Goal: Information Seeking & Learning: Learn about a topic

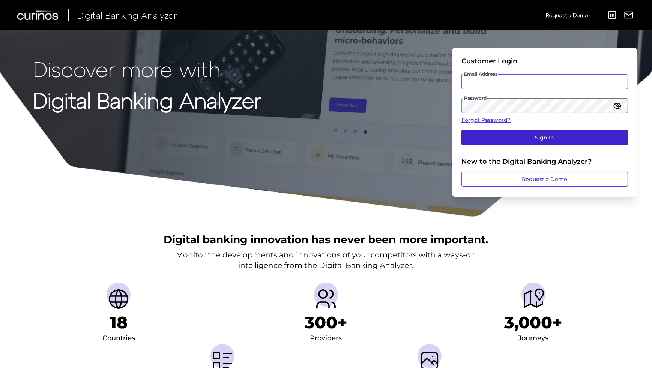
type input "[EMAIL_ADDRESS][DOMAIN_NAME]"
click at [502, 140] on button "Sign In" at bounding box center [544, 137] width 167 height 15
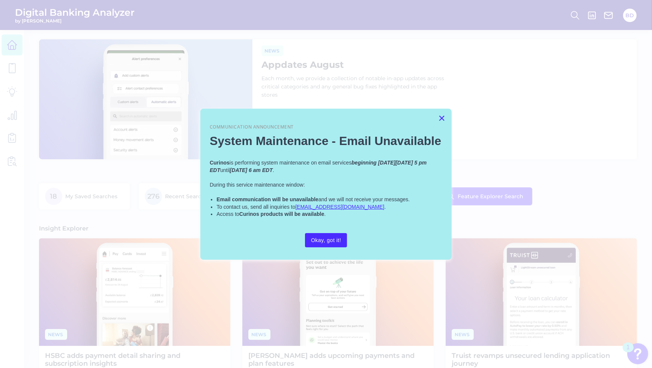
click at [440, 119] on button "×" at bounding box center [441, 118] width 7 height 12
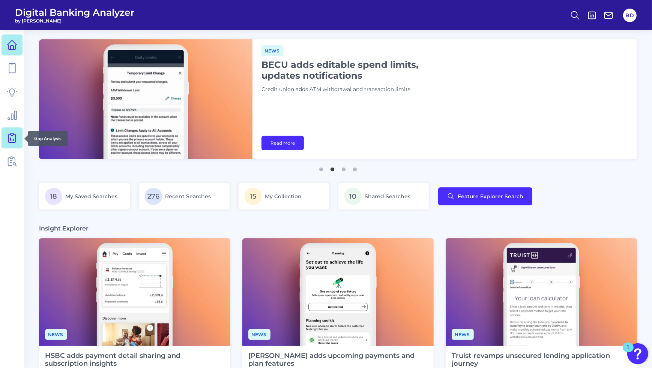
click at [14, 137] on icon at bounding box center [12, 138] width 11 height 11
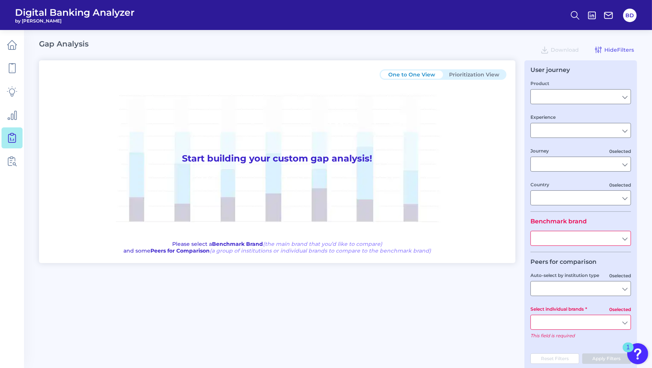
type input "Checking / Current Account"
type input "Mobile Servicing"
type input "Pre-Login Area, New Customer Onboarding, Login & Authentication, Accounts and t…"
type input "[GEOGRAPHIC_DATA]"
type input "All Select individual brands"
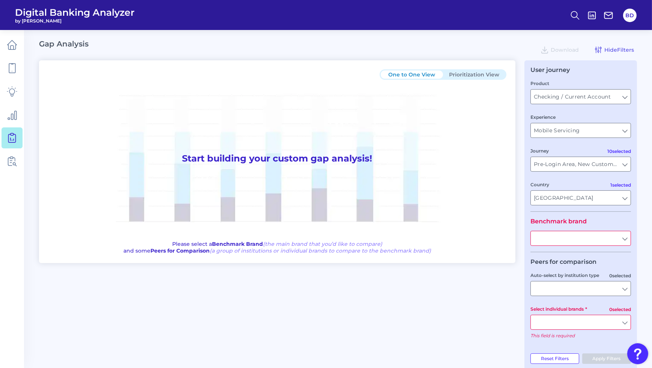
type input "All Journeys"
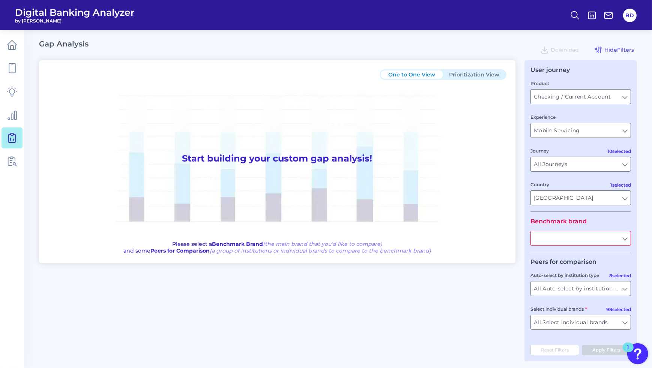
click at [628, 240] on input "text" at bounding box center [581, 238] width 100 height 14
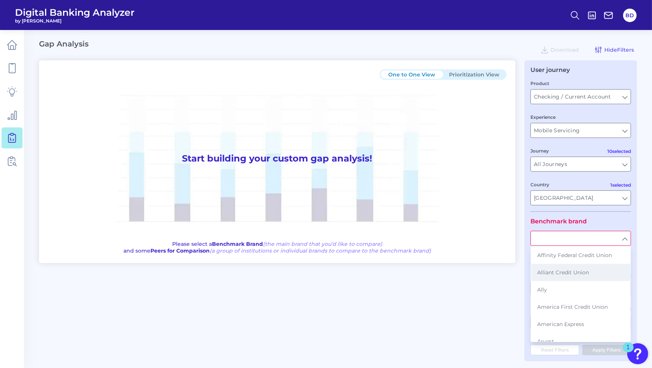
click at [578, 277] on button "Alliant Credit Union" at bounding box center [580, 272] width 99 height 17
type input "Alliant Credit Union"
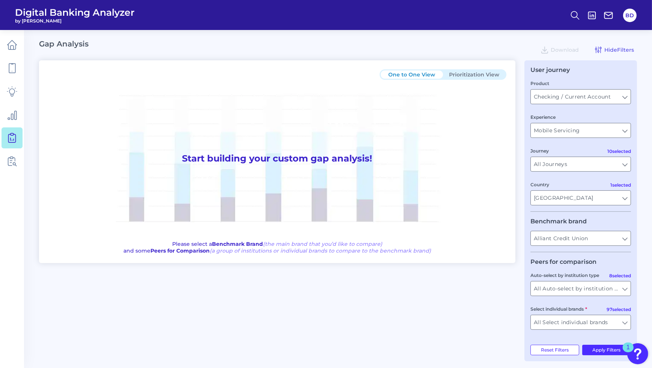
scroll to position [6, 0]
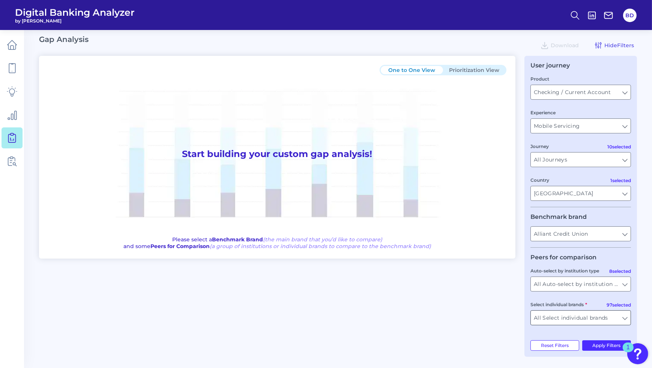
click at [626, 321] on input "All Select individual brands" at bounding box center [581, 318] width 100 height 14
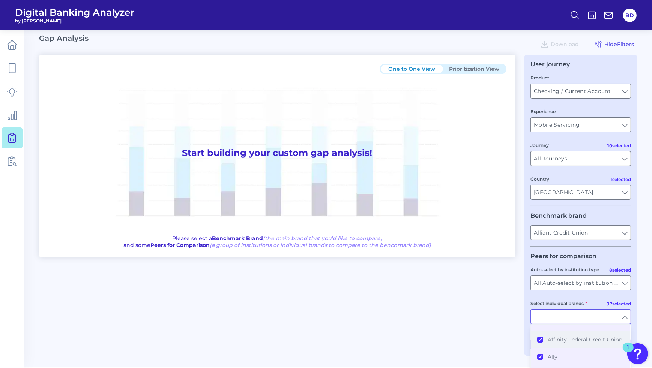
scroll to position [0, 0]
click at [541, 335] on button "All Select individual brands" at bounding box center [580, 333] width 99 height 17
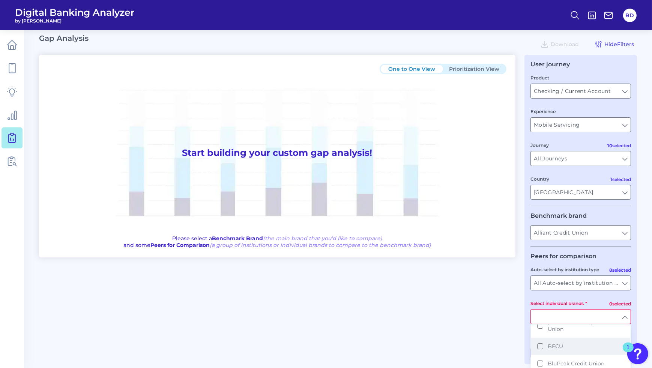
scroll to position [200, 0]
click at [539, 329] on button "Baxter Credit Union" at bounding box center [580, 327] width 99 height 24
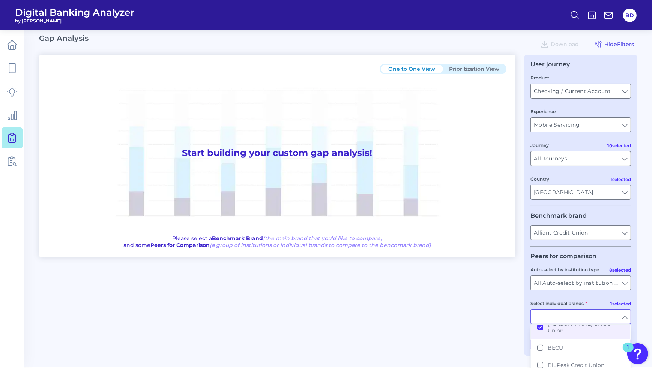
click at [497, 304] on div "One to One View Prioritization View Start building your custom gap analysis! Pl…" at bounding box center [338, 205] width 598 height 301
type input "Baxter Credit Union"
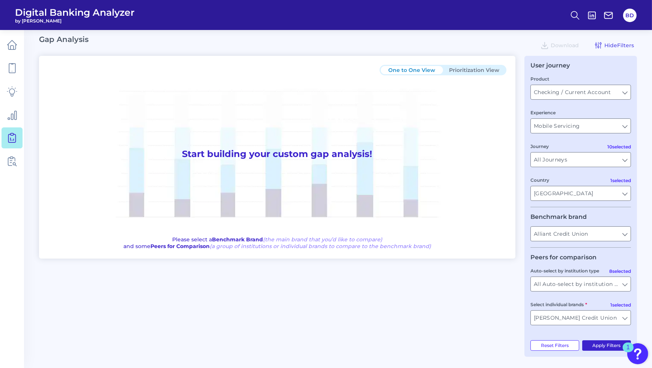
click at [599, 349] on button "Apply Filters" at bounding box center [606, 346] width 49 height 11
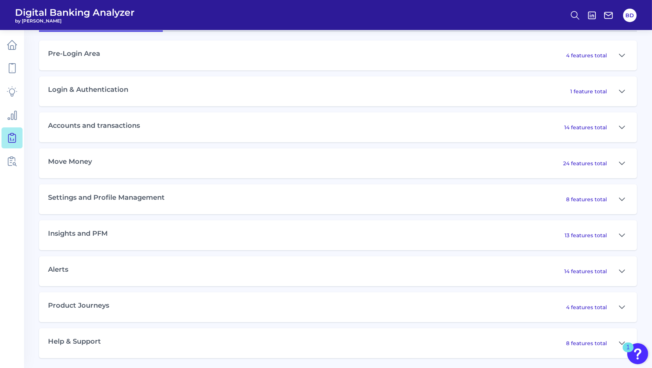
scroll to position [365, 0]
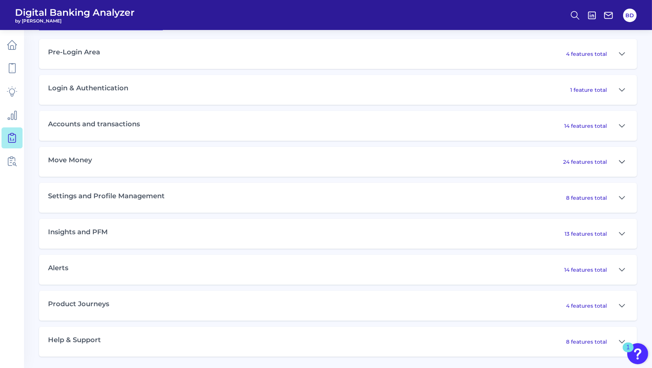
click at [623, 162] on icon at bounding box center [622, 162] width 6 height 9
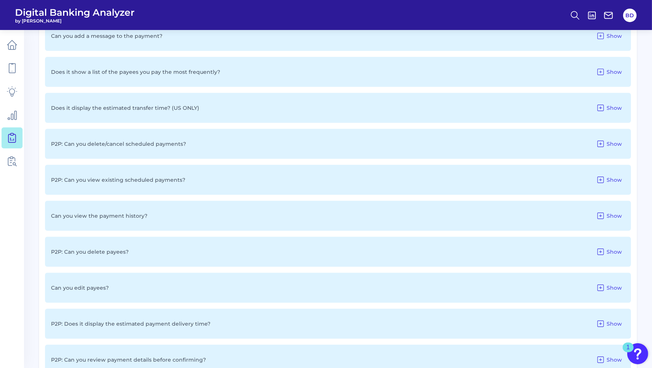
scroll to position [675, 0]
click at [602, 180] on icon at bounding box center [600, 178] width 9 height 9
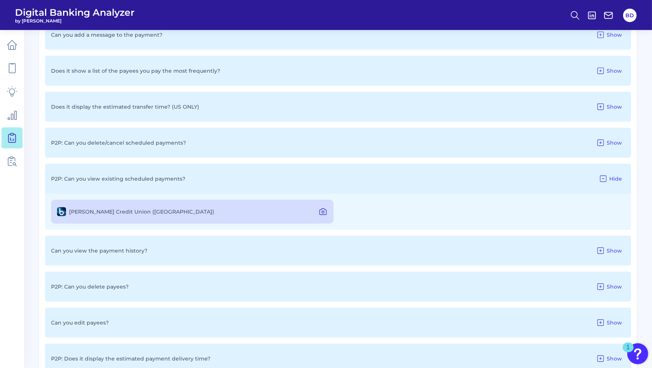
click at [322, 211] on icon at bounding box center [322, 211] width 9 height 9
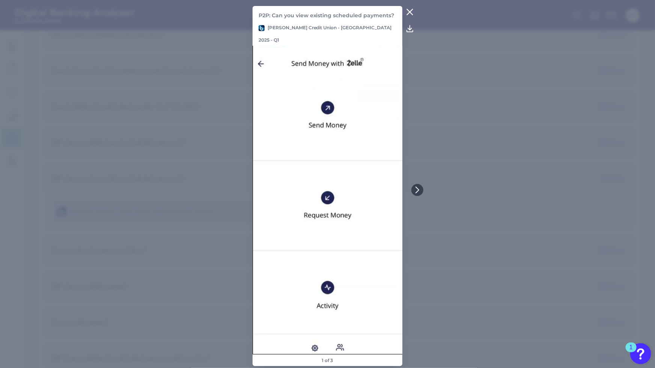
click at [409, 17] on icon at bounding box center [409, 12] width 9 height 9
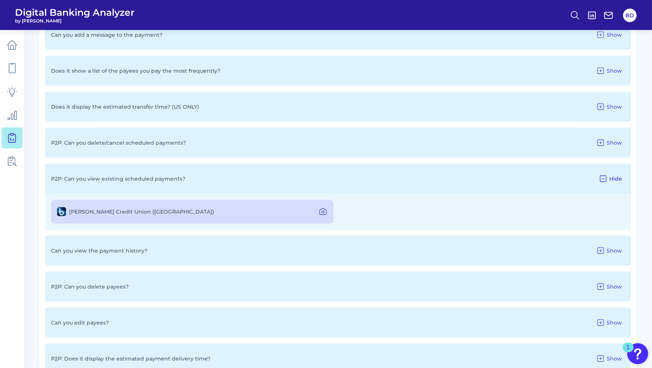
click at [604, 175] on icon at bounding box center [603, 178] width 9 height 9
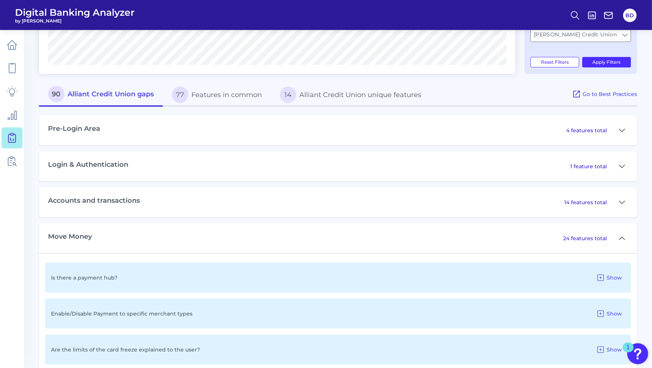
scroll to position [290, 0]
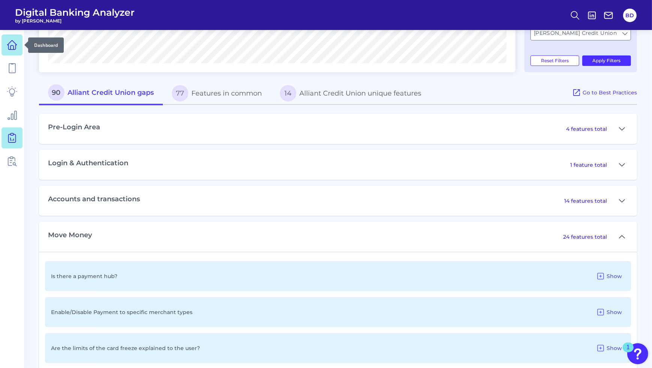
click at [12, 49] on icon at bounding box center [12, 45] width 11 height 11
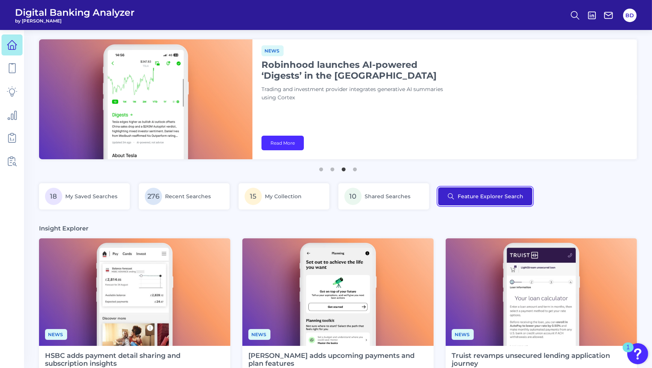
click at [475, 195] on button "Feature Explorer Search" at bounding box center [485, 197] width 94 height 18
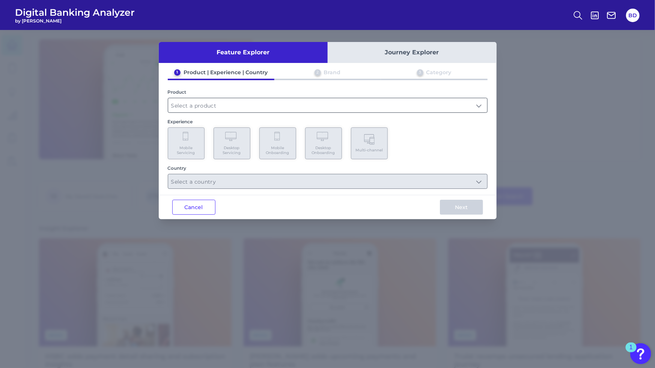
click at [479, 107] on input "text" at bounding box center [327, 105] width 319 height 14
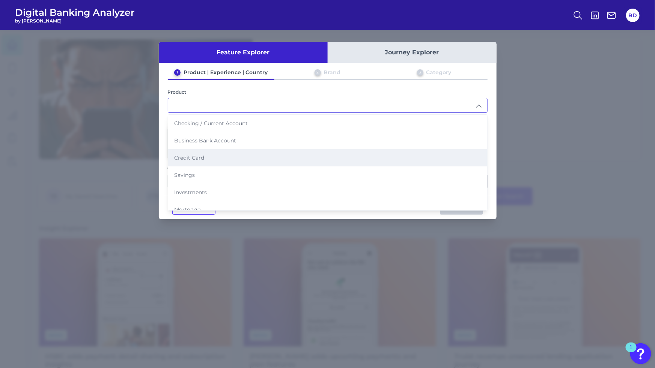
click at [230, 160] on li "Credit Card" at bounding box center [327, 157] width 319 height 17
type input "Credit Card"
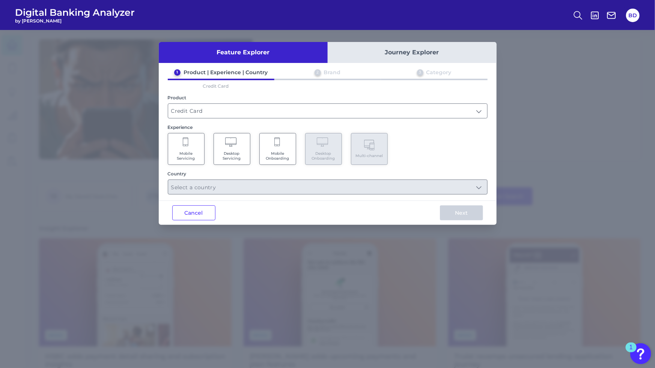
click at [189, 156] on span "Mobile Servicing" at bounding box center [186, 156] width 29 height 10
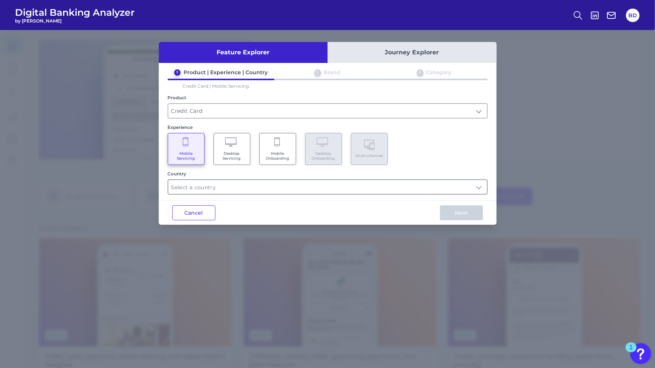
click at [481, 186] on input "text" at bounding box center [327, 187] width 319 height 14
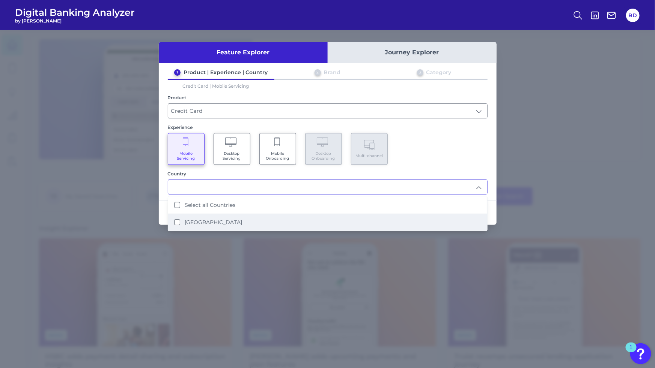
click at [179, 221] on States "[GEOGRAPHIC_DATA]" at bounding box center [177, 222] width 6 height 6
type input "Select all Countries"
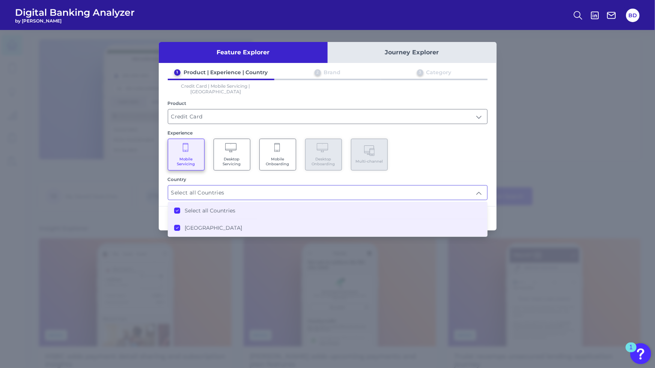
click at [470, 159] on div "Mobile Servicing Desktop Servicing Mobile Onboarding Desktop Onboarding Multi-c…" at bounding box center [328, 155] width 320 height 32
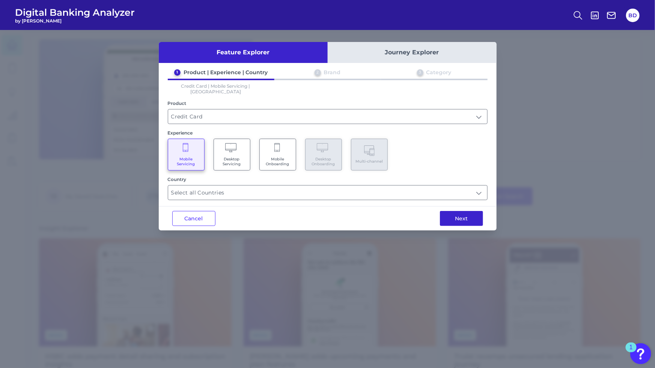
click at [469, 215] on button "Next" at bounding box center [461, 218] width 43 height 15
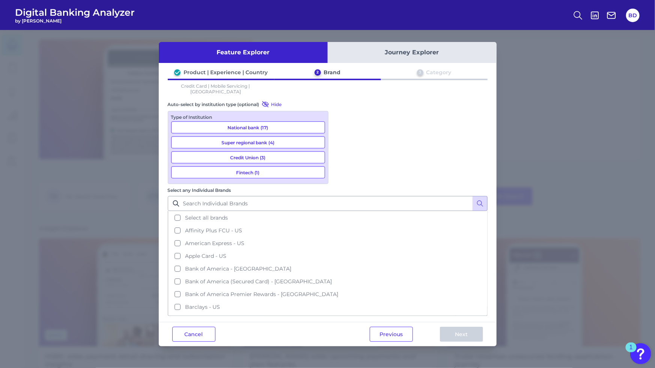
click at [263, 122] on button "National bank (17)" at bounding box center [248, 128] width 154 height 12
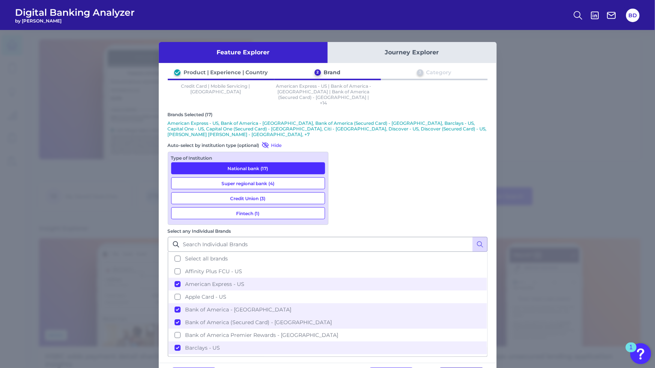
click at [467, 368] on button "Next" at bounding box center [461, 375] width 43 height 15
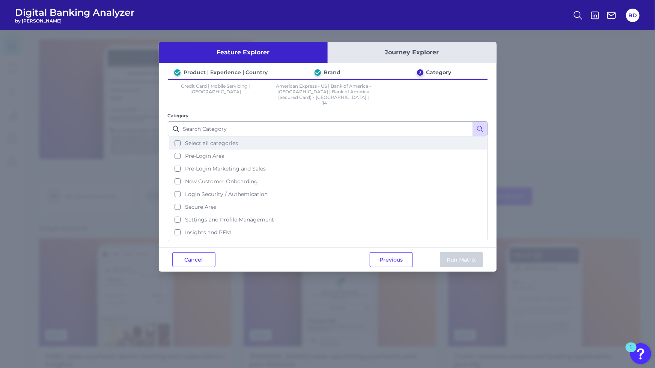
click at [173, 137] on button "Select all categories" at bounding box center [327, 143] width 318 height 13
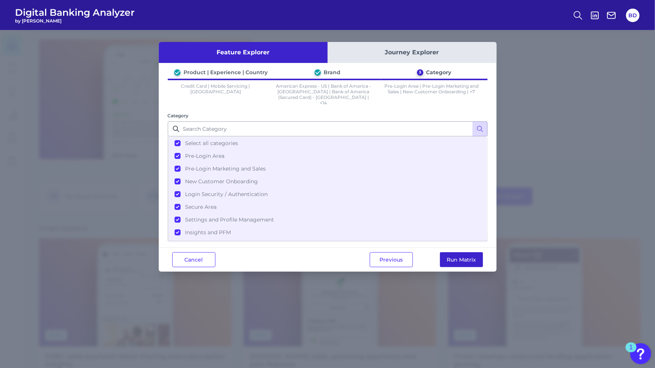
click at [452, 254] on button "Run Matrix" at bounding box center [461, 259] width 43 height 15
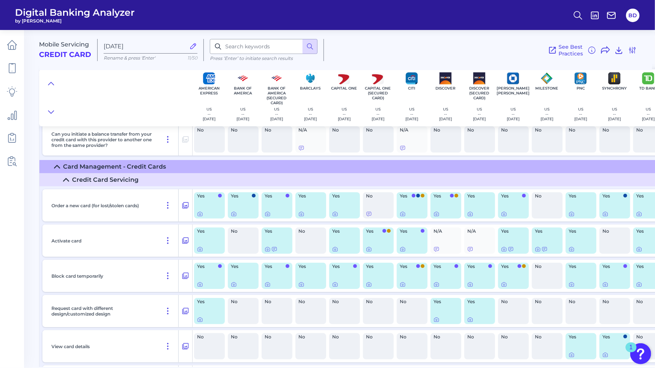
scroll to position [4208, 0]
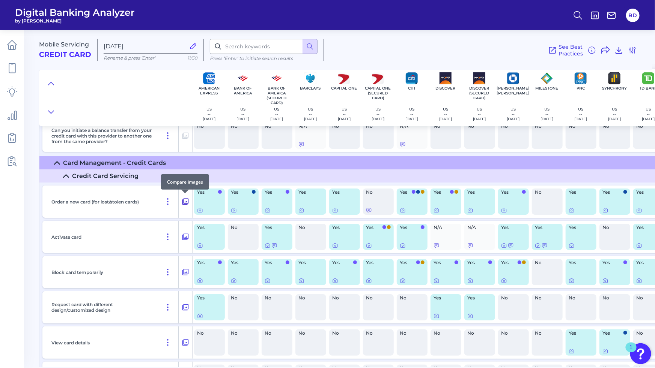
click at [186, 202] on icon at bounding box center [186, 201] width 8 height 9
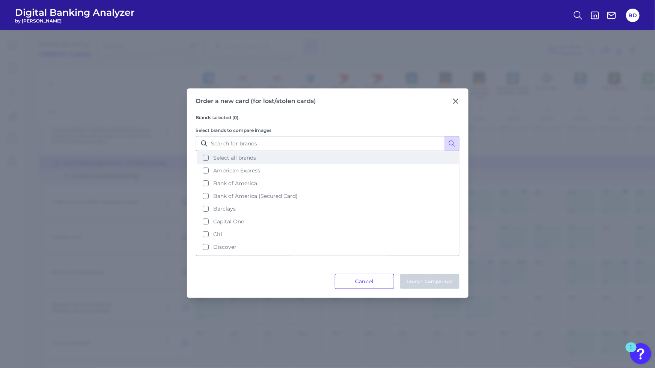
click at [207, 158] on button "Select all brands" at bounding box center [328, 158] width 262 height 13
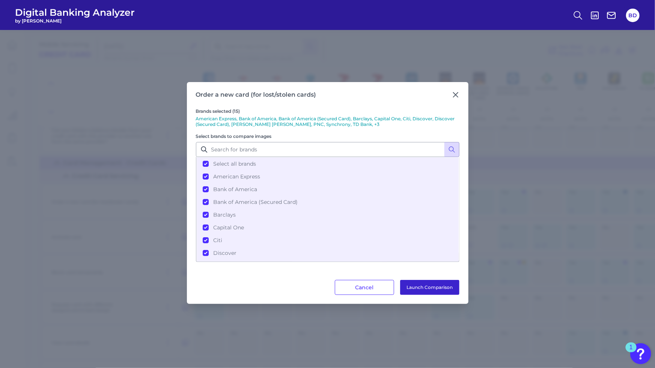
click at [440, 287] on button "Launch Comparison" at bounding box center [429, 287] width 59 height 15
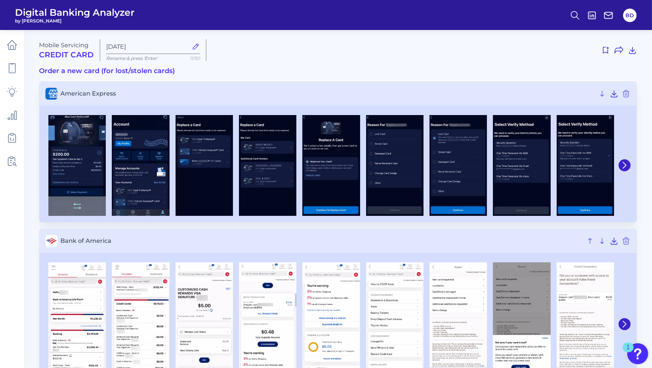
click at [81, 158] on img at bounding box center [76, 165] width 57 height 101
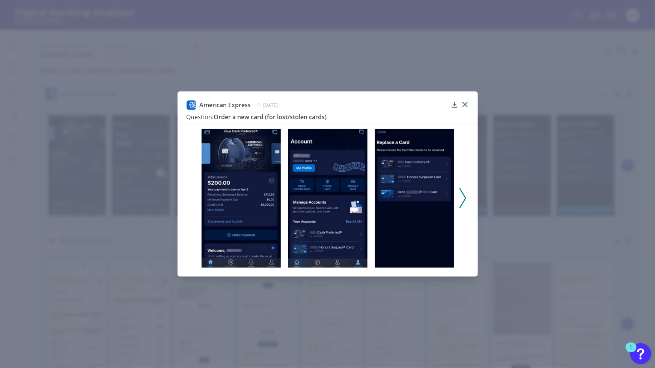
click at [463, 196] on icon at bounding box center [462, 198] width 7 height 20
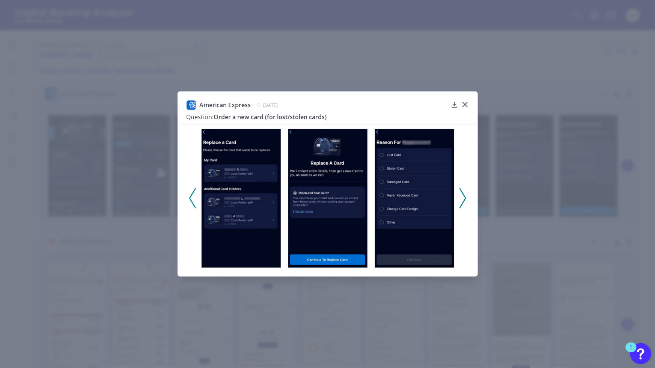
click at [463, 196] on icon at bounding box center [462, 198] width 7 height 20
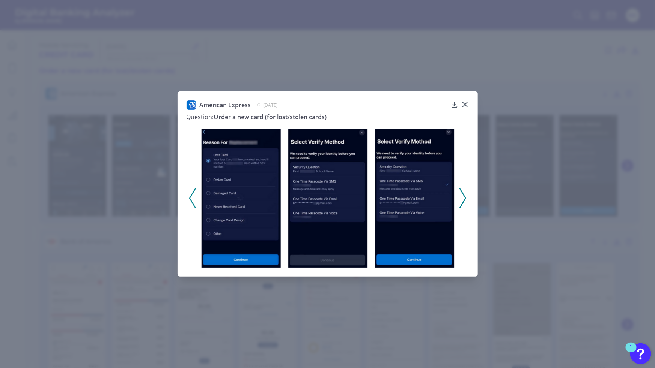
click at [463, 196] on icon at bounding box center [462, 198] width 7 height 20
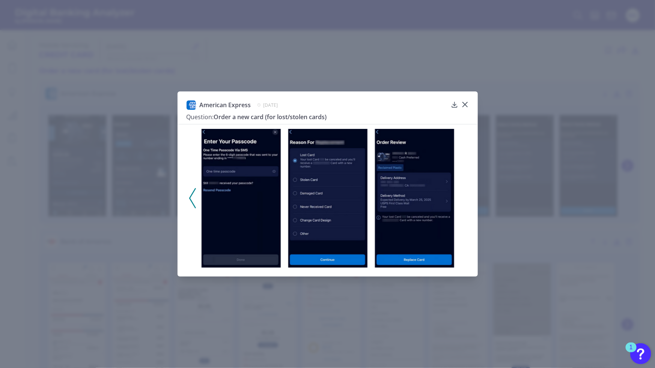
click at [463, 196] on div at bounding box center [327, 196] width 300 height 144
click at [466, 105] on icon at bounding box center [464, 104] width 5 height 5
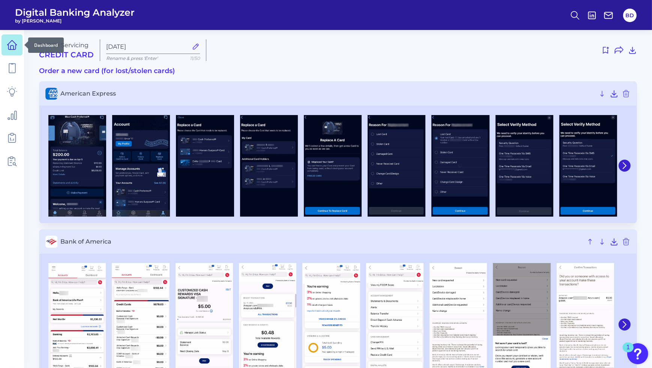
click at [13, 45] on icon at bounding box center [12, 45] width 11 height 11
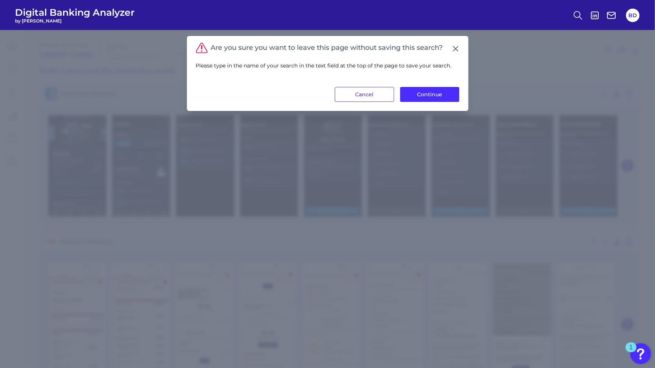
click at [424, 103] on div "Are you sure you want to leave this page without saving this search? Please typ…" at bounding box center [327, 73] width 281 height 75
click at [424, 99] on button "Continue" at bounding box center [429, 94] width 59 height 15
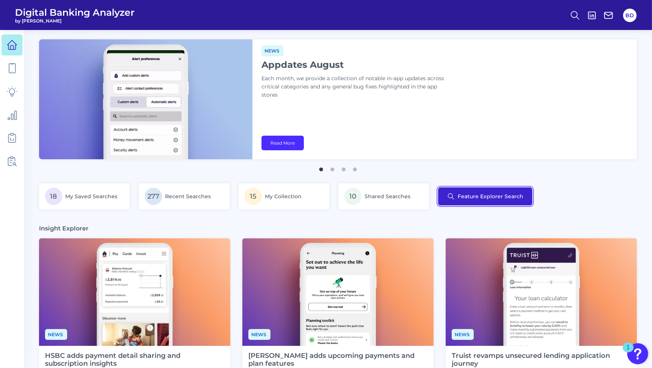
click at [465, 195] on button "Feature Explorer Search" at bounding box center [485, 197] width 94 height 18
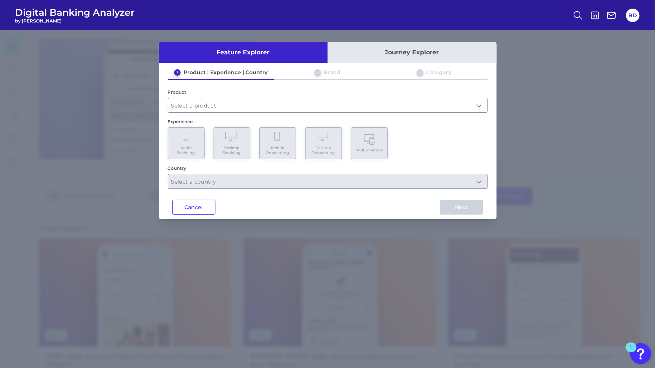
click at [281, 113] on div "1 Product | Experience | Country 2 Brand 3 Category Product Experience Mobile S…" at bounding box center [328, 129] width 338 height 120
click at [281, 108] on input "text" at bounding box center [327, 105] width 319 height 14
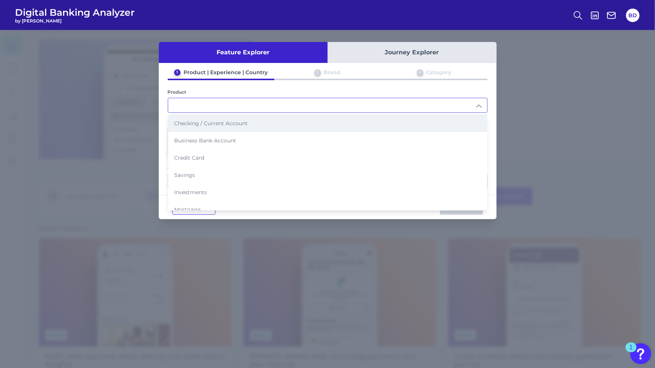
click at [242, 123] on span "Checking / Current Account" at bounding box center [211, 123] width 74 height 7
type input "Checking / Current Account"
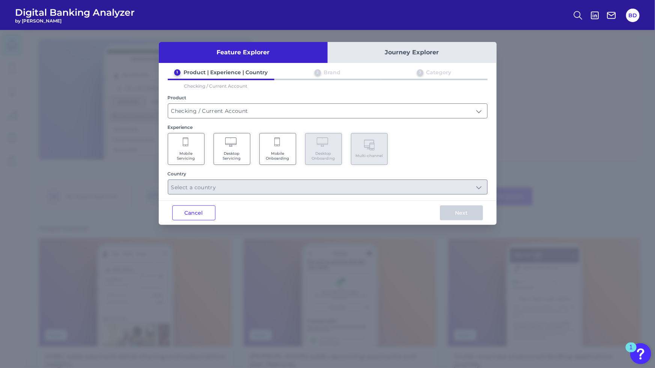
click at [273, 153] on span "Mobile Onboarding" at bounding box center [277, 156] width 29 height 10
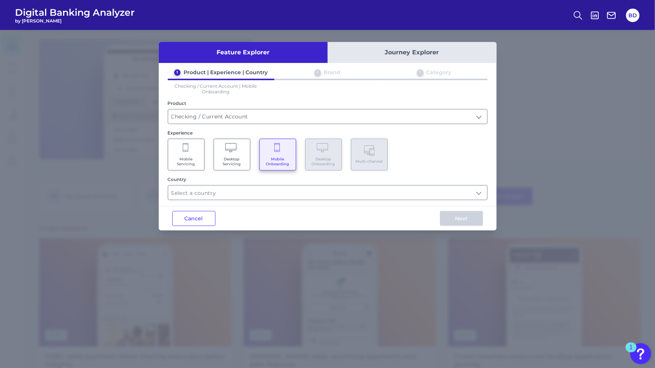
click at [279, 200] on div "Feature Explorer Journey Explorer 1 Product | Experience | Country 2 Brand 3 Ca…" at bounding box center [328, 136] width 338 height 189
click at [276, 193] on input "text" at bounding box center [327, 193] width 319 height 14
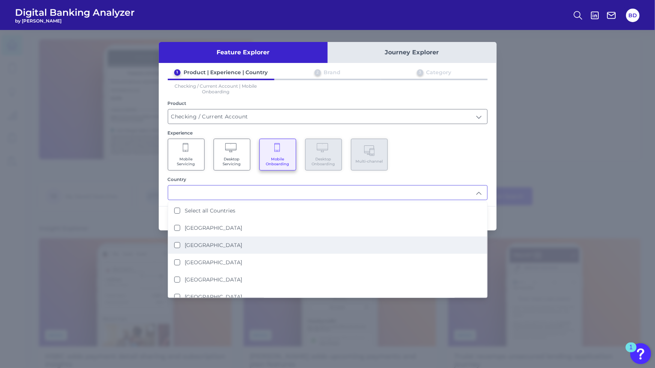
click at [179, 243] on States "[GEOGRAPHIC_DATA]" at bounding box center [177, 245] width 6 height 6
type input "[GEOGRAPHIC_DATA]"
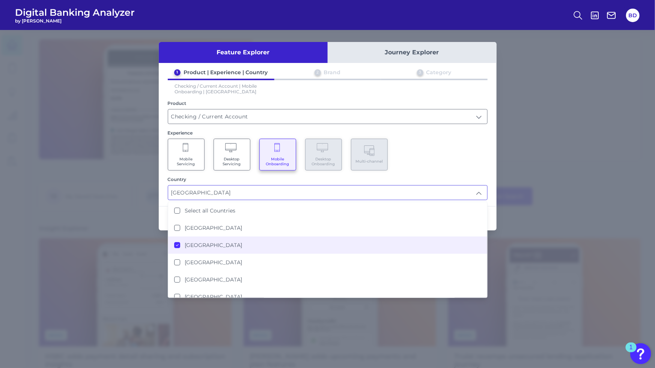
click at [488, 204] on div "Feature Explorer Journey Explorer 1 Product | Experience | Country 2 Brand 3 Ca…" at bounding box center [328, 136] width 338 height 189
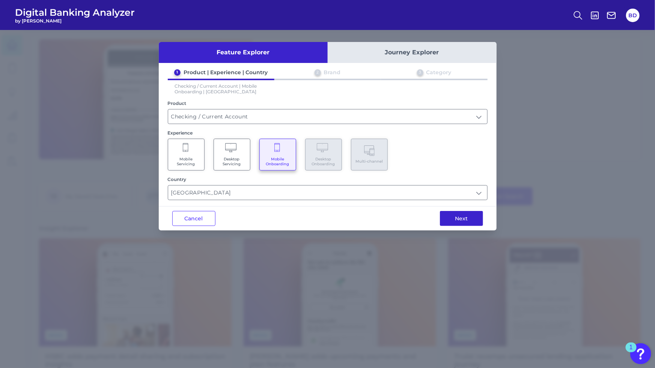
click at [473, 218] on button "Next" at bounding box center [461, 218] width 43 height 15
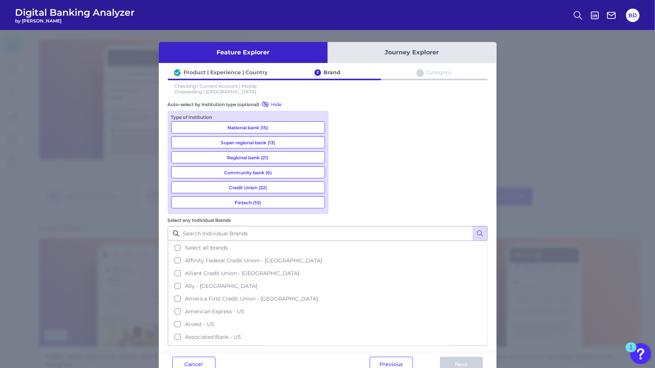
click at [275, 130] on button "National bank (15)" at bounding box center [248, 128] width 154 height 12
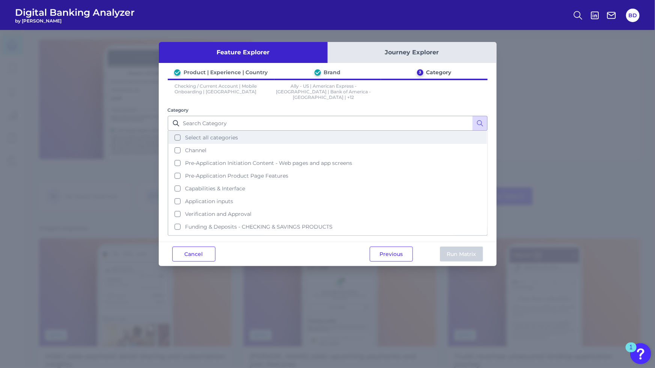
click at [178, 131] on button "Select all categories" at bounding box center [327, 137] width 318 height 13
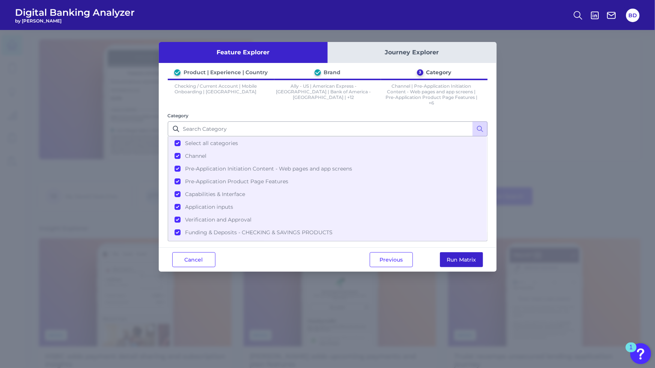
click at [457, 259] on button "Run Matrix" at bounding box center [461, 259] width 43 height 15
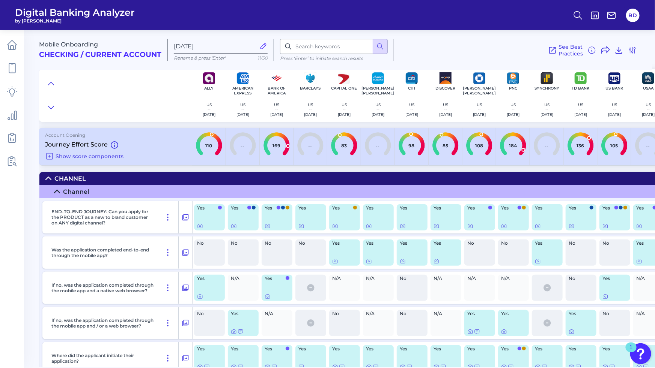
type input "110"
click at [209, 137] on input "110" at bounding box center [208, 145] width 37 height 37
click at [79, 155] on span "Show score components" at bounding box center [90, 156] width 68 height 7
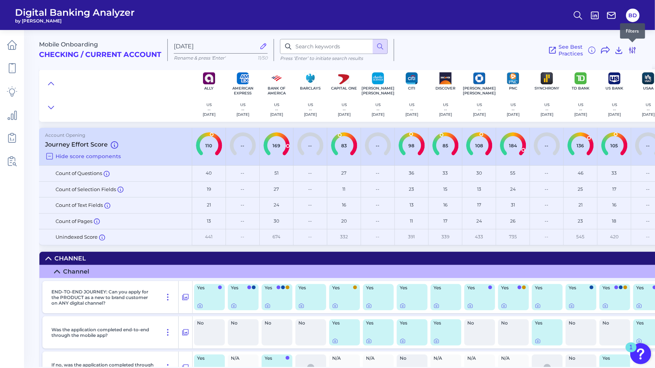
click at [632, 53] on icon at bounding box center [632, 50] width 9 height 9
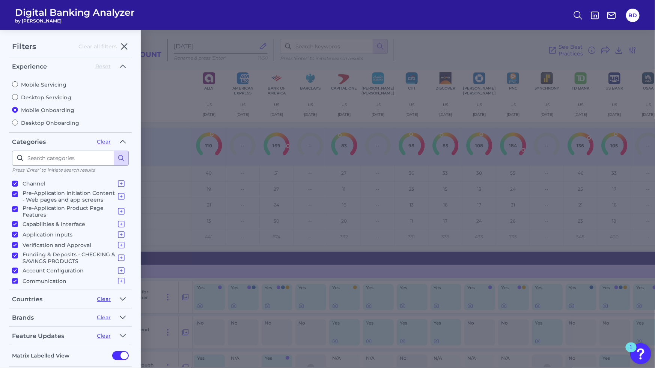
click at [165, 102] on div "Filters Clear all filters Experience Reset Mobile Servicing Desktop Servicing M…" at bounding box center [327, 199] width 655 height 338
click at [125, 42] on icon "button" at bounding box center [124, 46] width 9 height 9
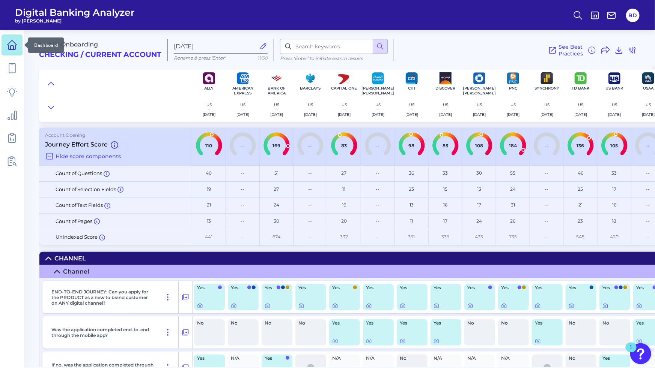
click at [12, 44] on icon at bounding box center [12, 45] width 11 height 11
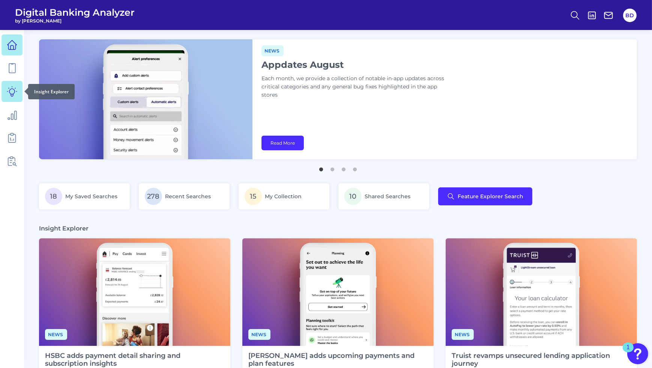
click at [11, 93] on icon at bounding box center [12, 91] width 11 height 11
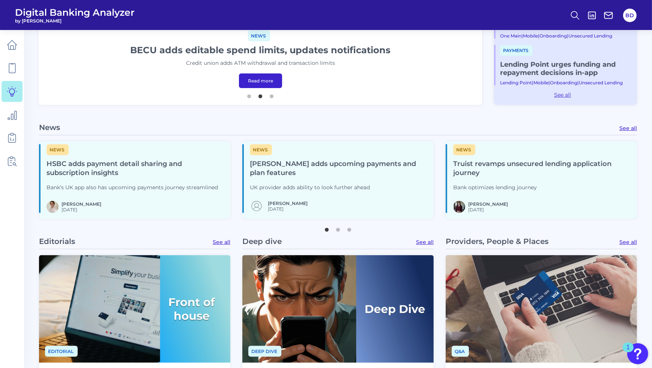
scroll to position [210, 0]
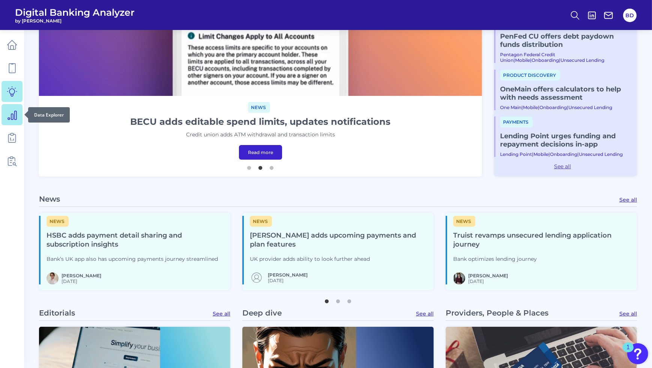
click at [12, 113] on icon at bounding box center [12, 115] width 11 height 11
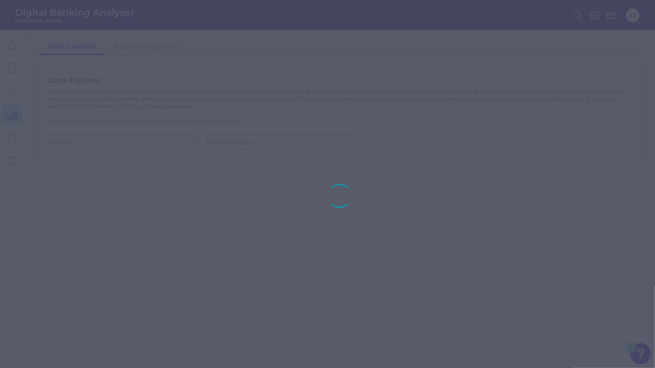
type input "Business Bank Account"
type input "[GEOGRAPHIC_DATA]"
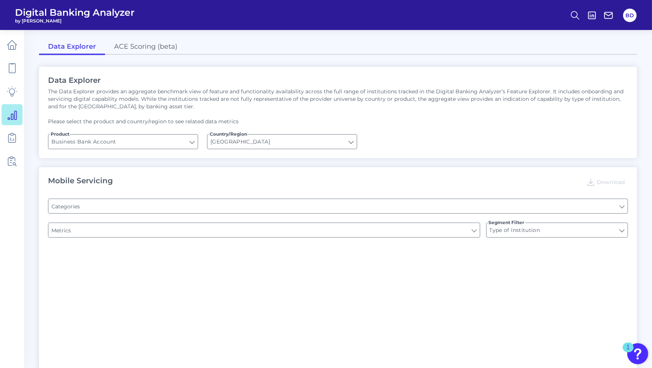
type input "Pre-login Features"
type input "Channel"
type input "Upon opening the app are users immediately prompted to use Touch/Face ID to log…"
type input "Login"
type input "Can you apply for the PRODUCT as a new to brand customer on ANY digital channel?"
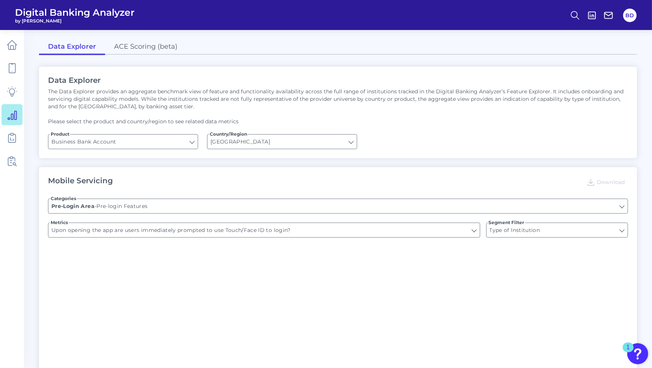
type input "Does it offer third-party single sign on?"
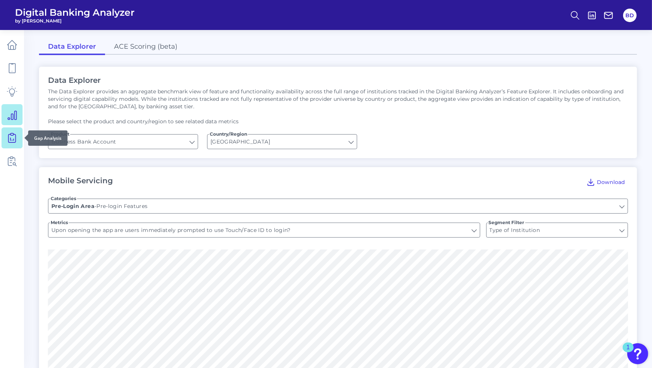
click at [11, 135] on icon at bounding box center [12, 137] width 3 height 7
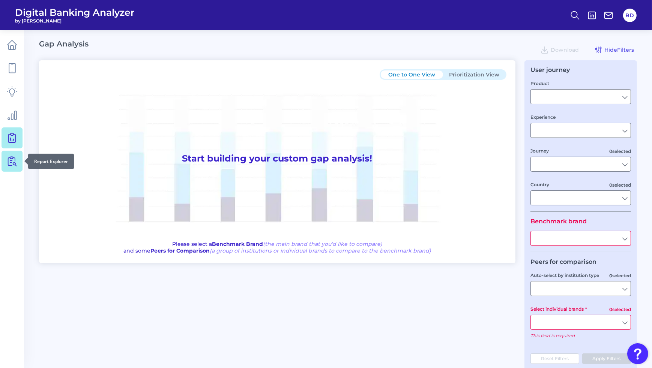
click at [11, 164] on icon at bounding box center [12, 161] width 11 height 11
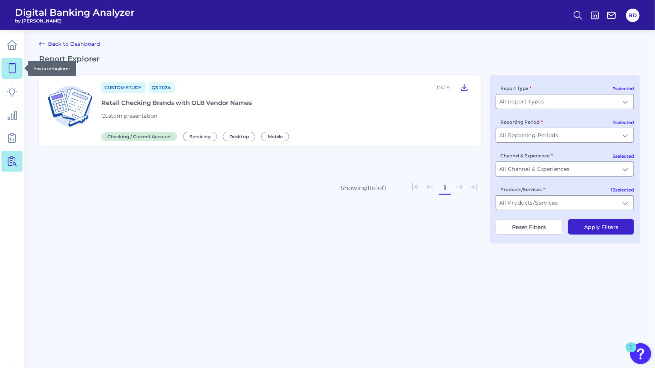
click at [10, 63] on icon at bounding box center [12, 68] width 11 height 11
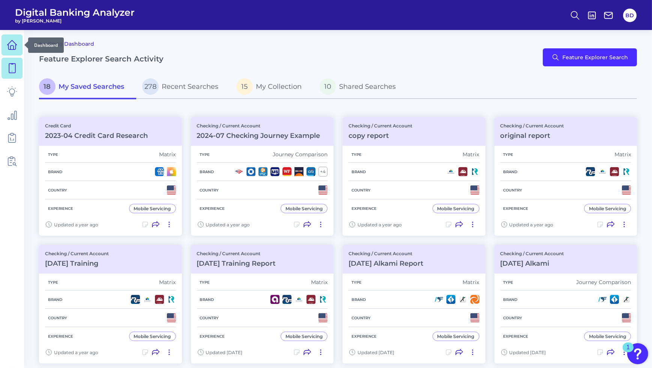
click at [12, 38] on link at bounding box center [12, 45] width 21 height 21
